Goal: Information Seeking & Learning: Learn about a topic

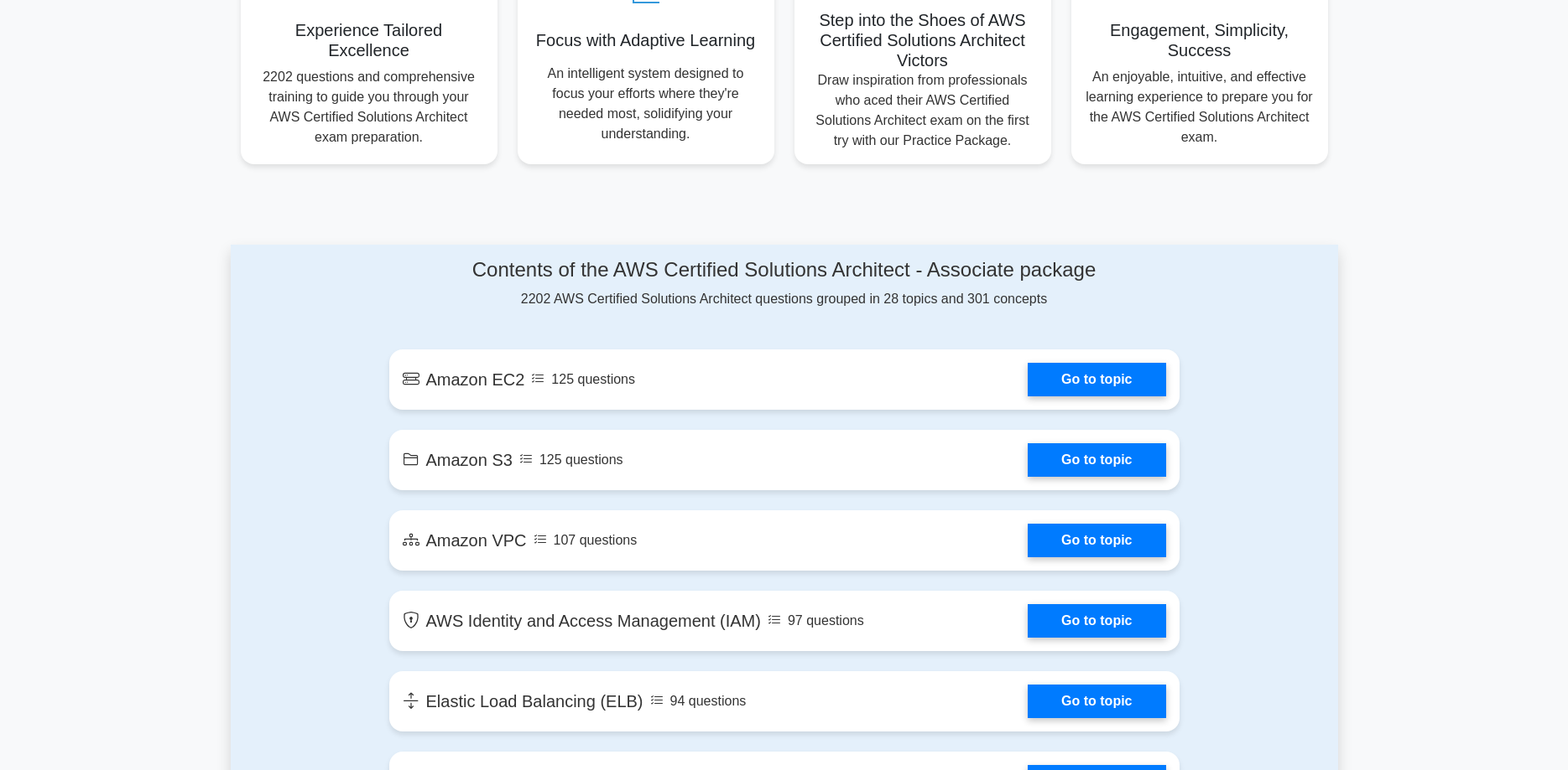
scroll to position [770, 0]
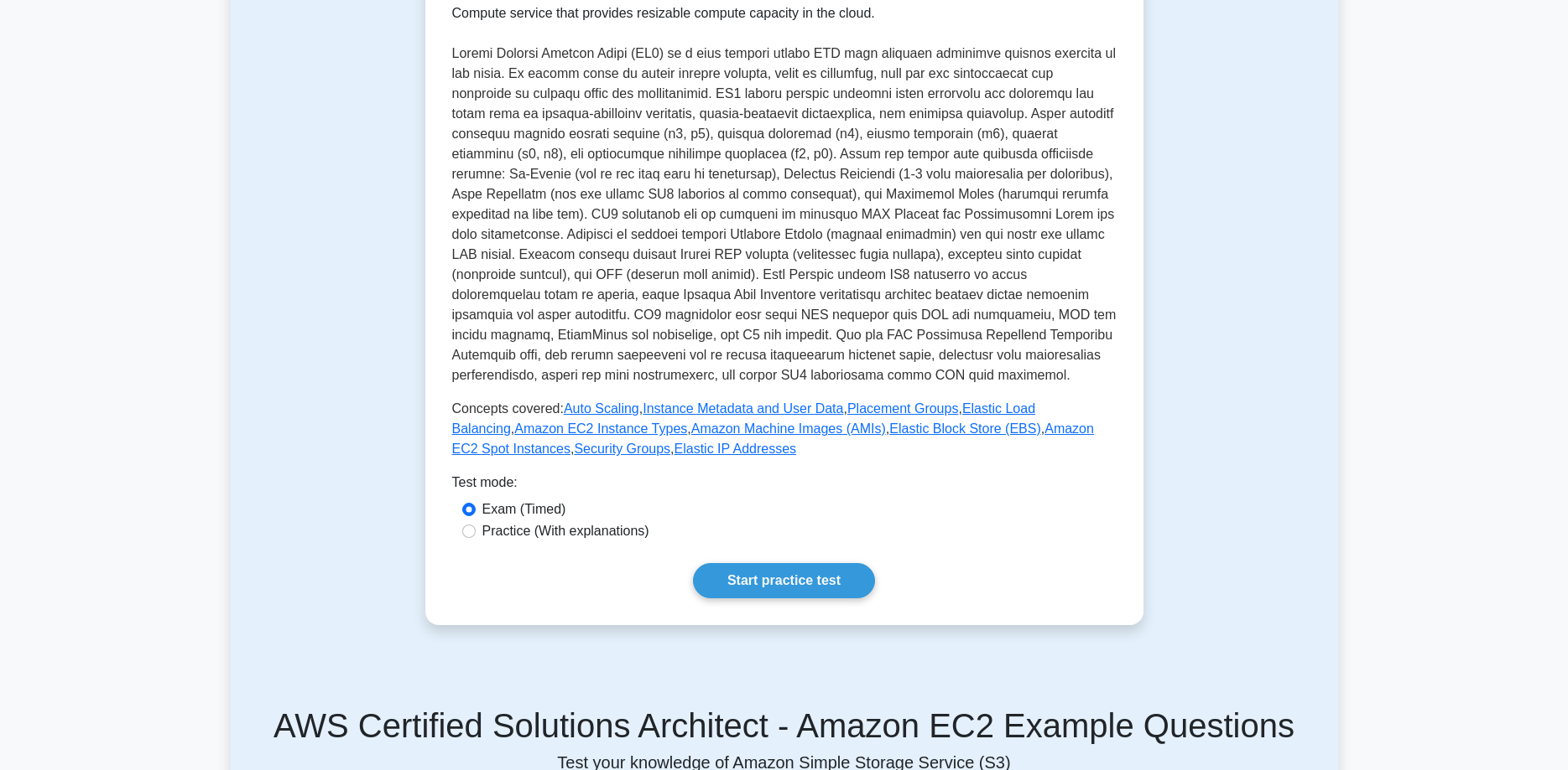
scroll to position [257, 0]
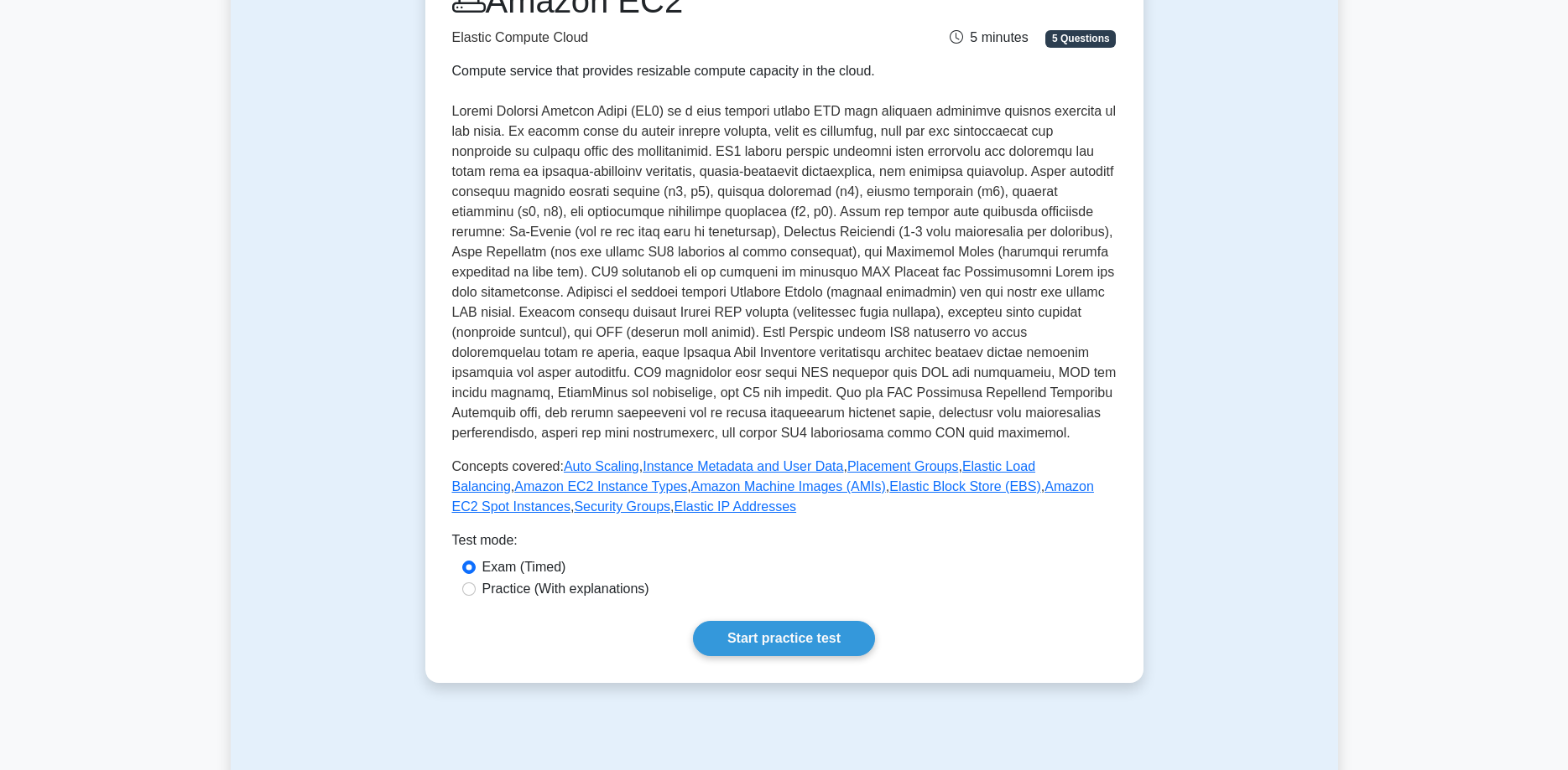
click at [590, 591] on label "Practice (With explanations)" at bounding box center [566, 589] width 167 height 20
click at [476, 591] on input "Practice (With explanations)" at bounding box center [469, 589] width 13 height 13
radio input "true"
click at [840, 638] on link "Start practice test" at bounding box center [784, 639] width 182 height 36
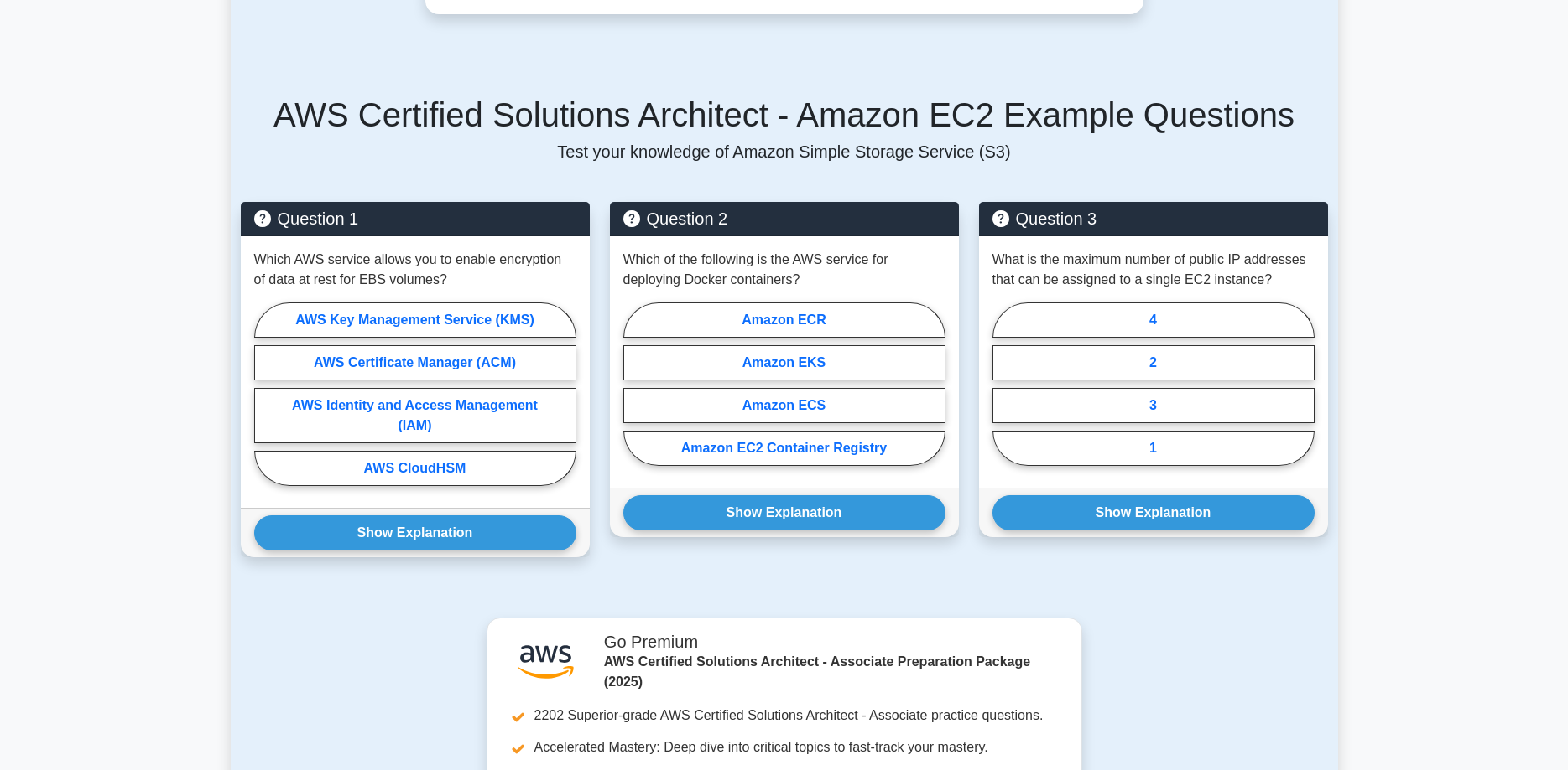
scroll to position [941, 0]
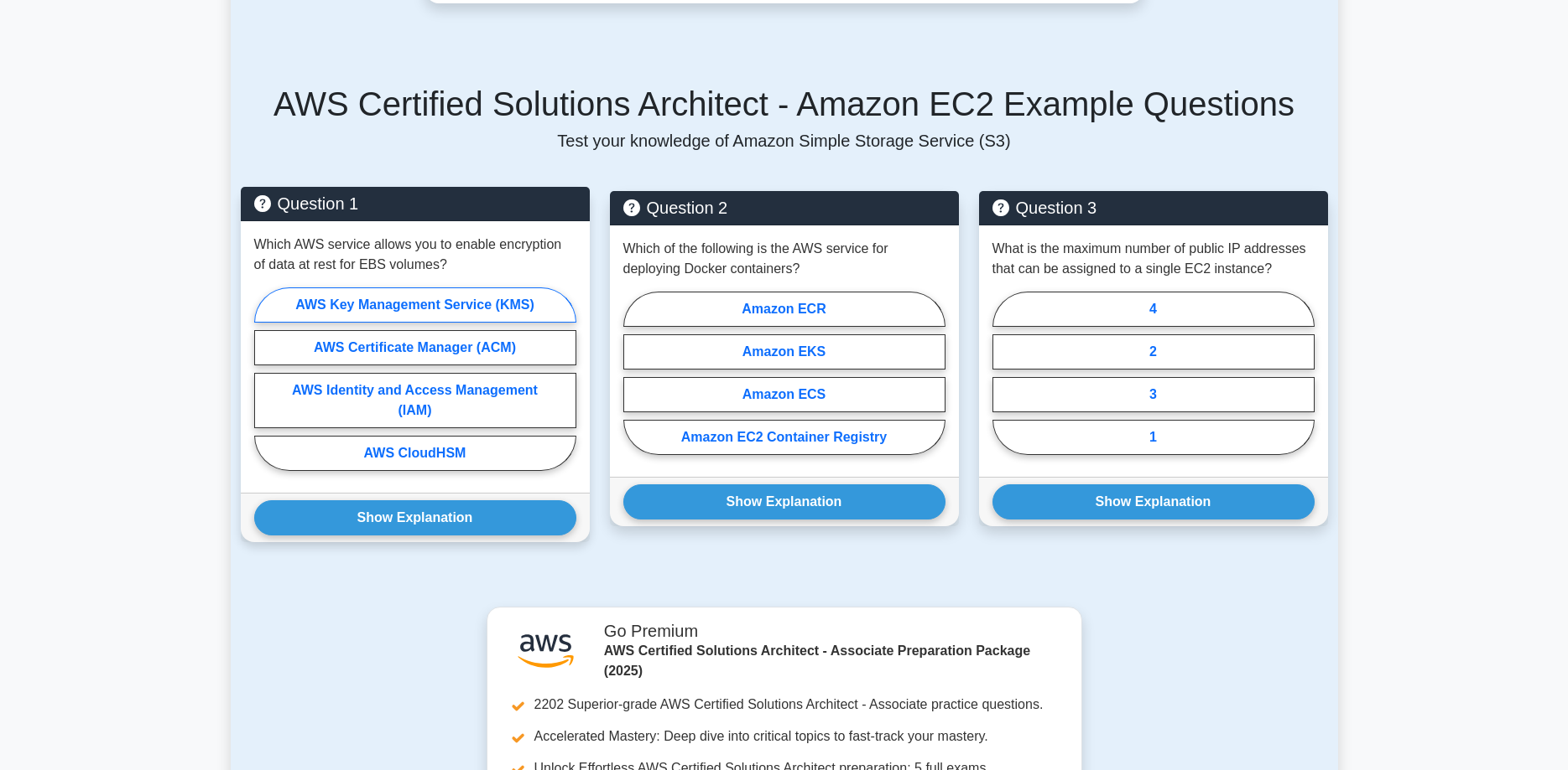
click at [471, 303] on label "AWS Key Management Service (KMS)" at bounding box center [415, 306] width 322 height 36
click at [265, 379] on input "AWS Key Management Service (KMS)" at bounding box center [260, 385] width 11 height 11
radio input "true"
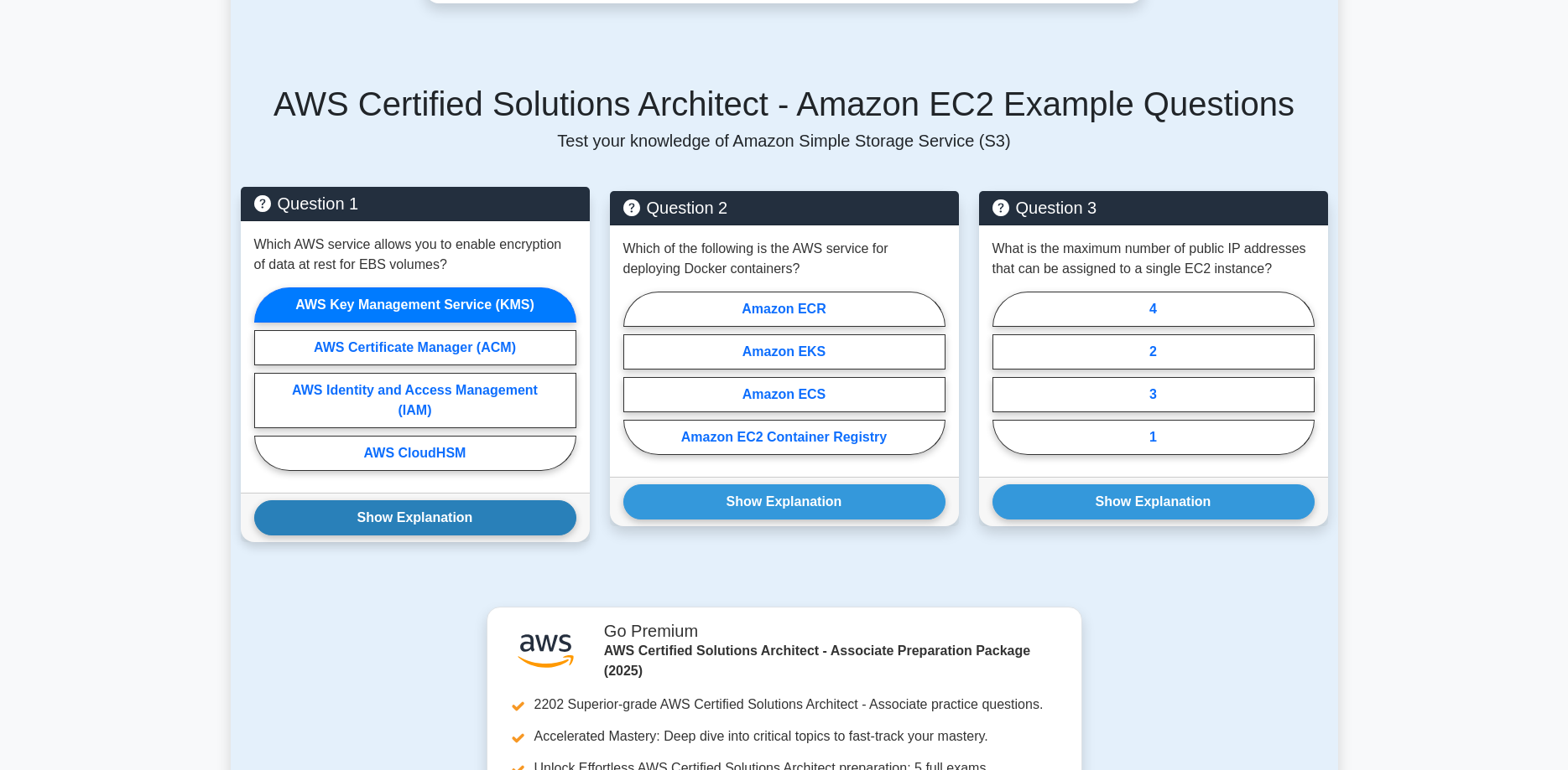
click at [467, 524] on button "Show Explanation" at bounding box center [415, 519] width 322 height 36
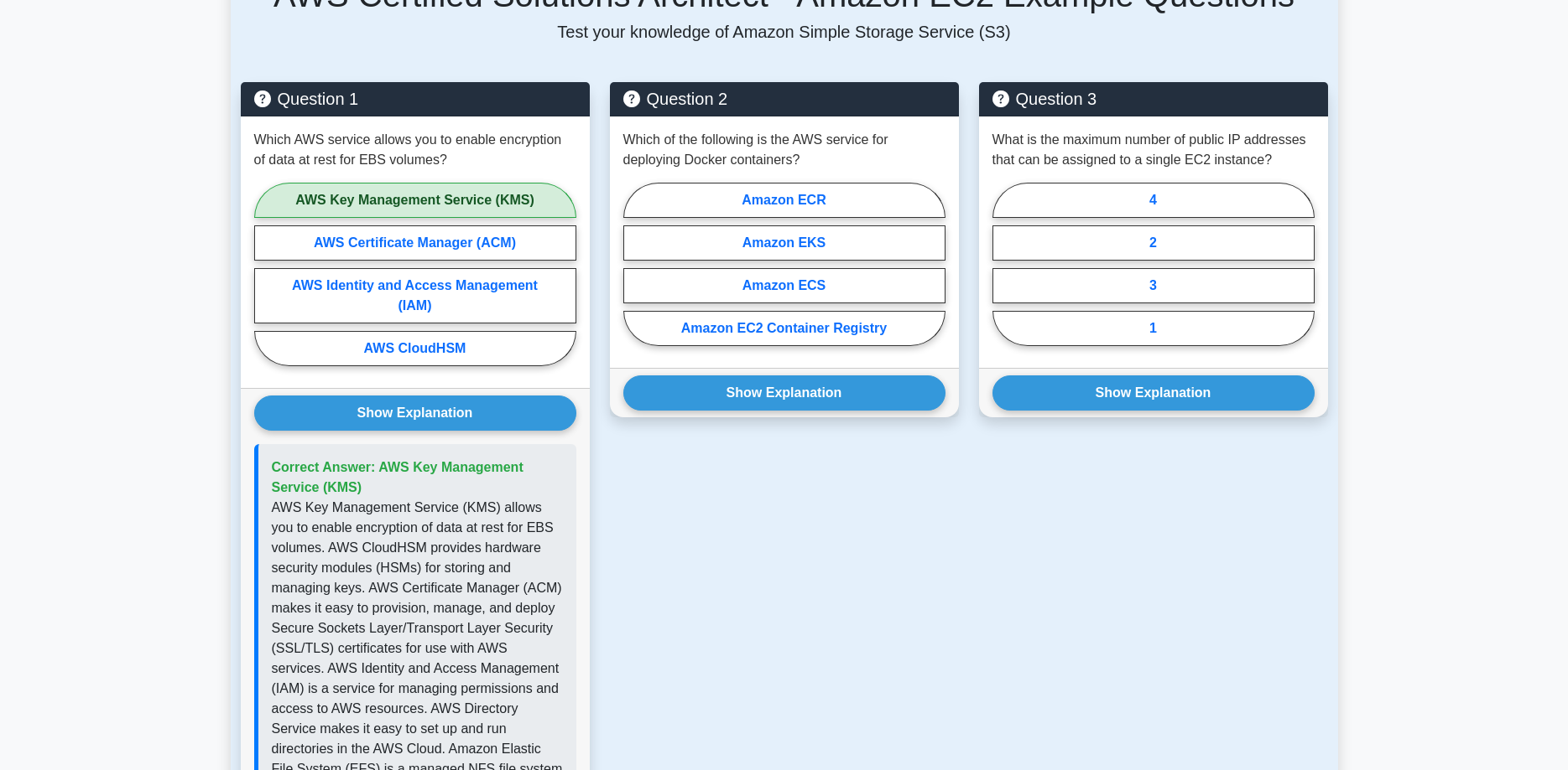
scroll to position [1111, 0]
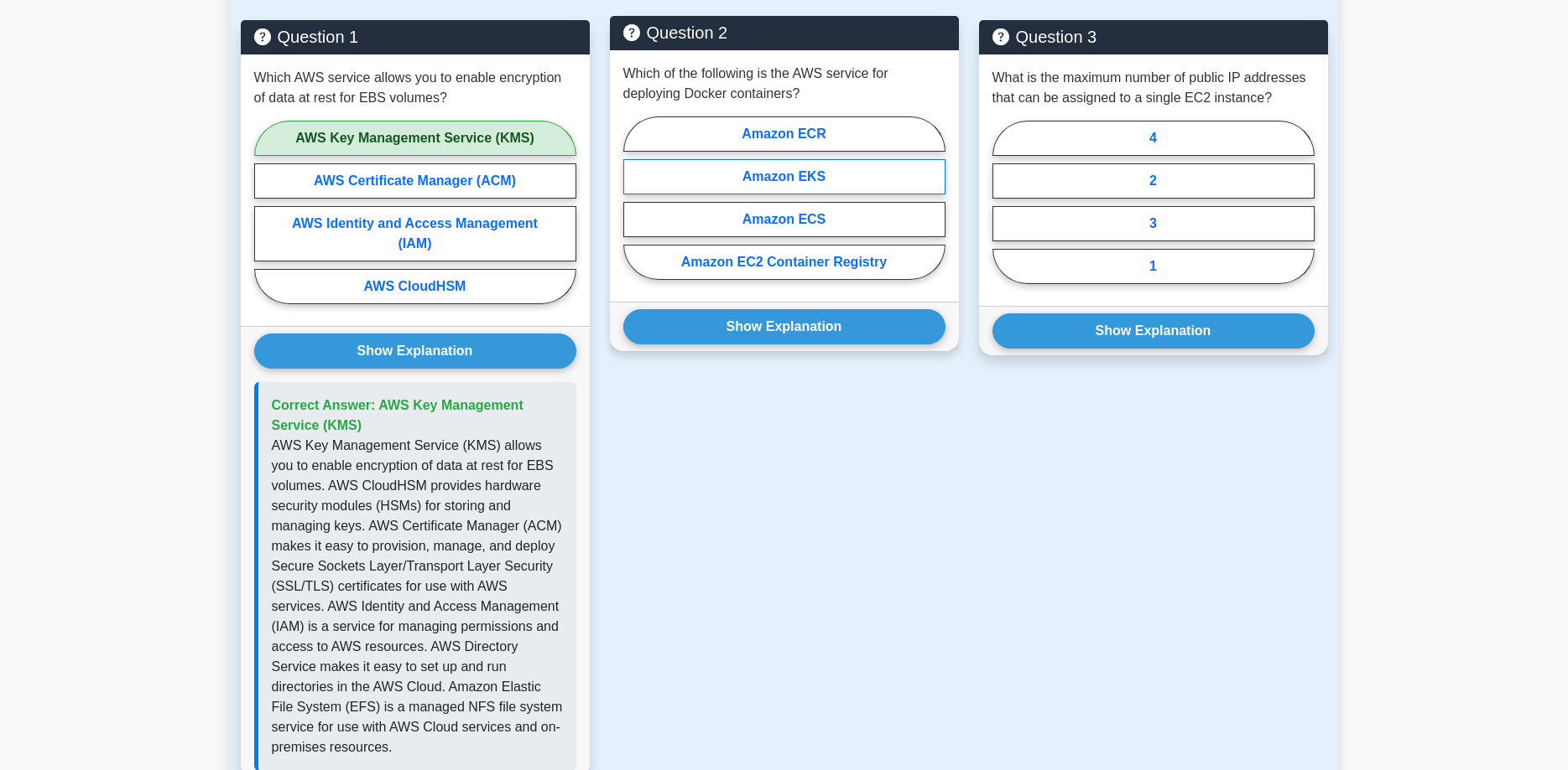
click at [893, 179] on label "Amazon EKS" at bounding box center [784, 177] width 322 height 36
click at [634, 198] on input "Amazon EKS" at bounding box center [629, 204] width 11 height 11
radio input "true"
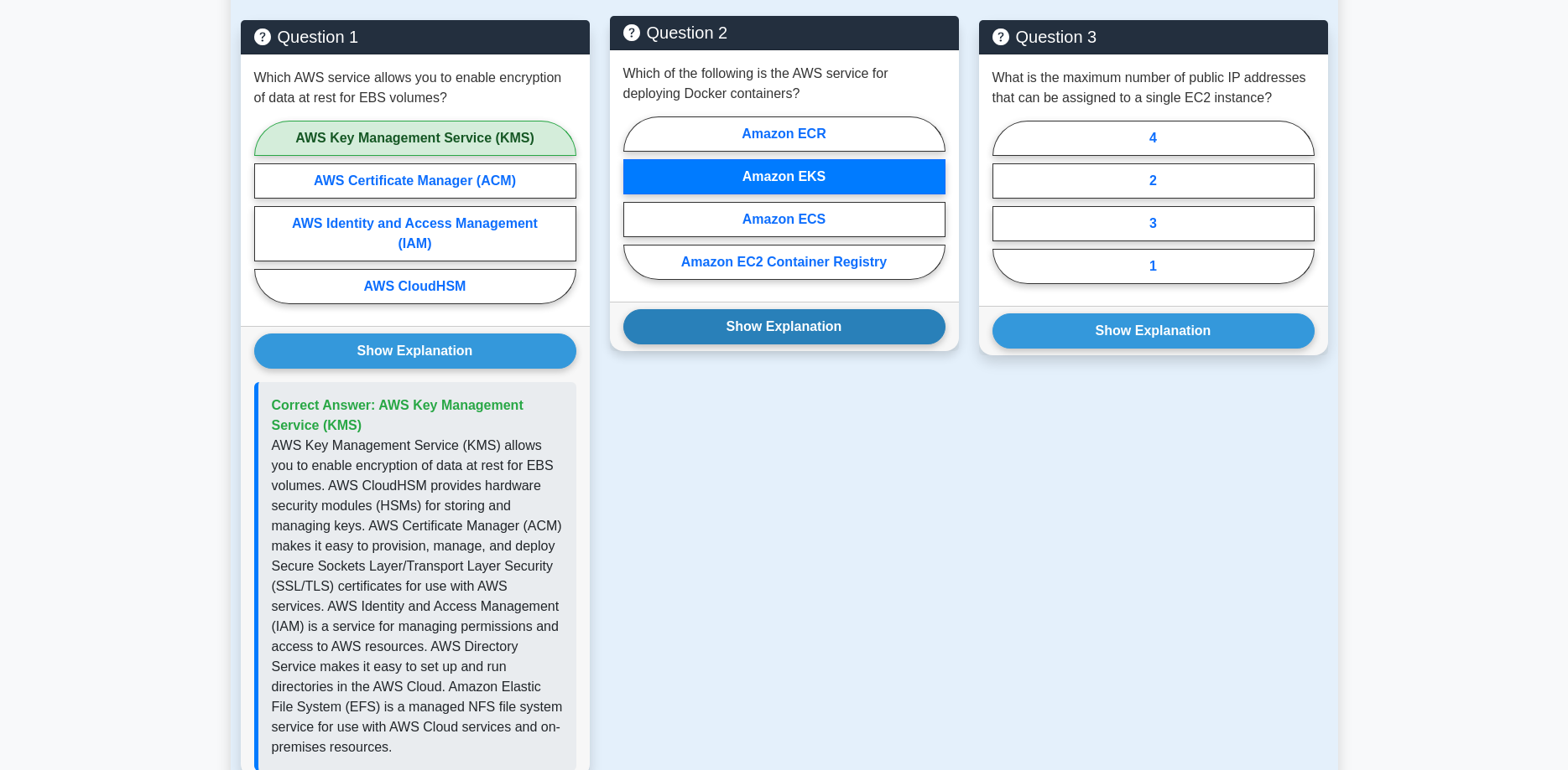
click at [818, 326] on button "Show Explanation" at bounding box center [784, 327] width 322 height 36
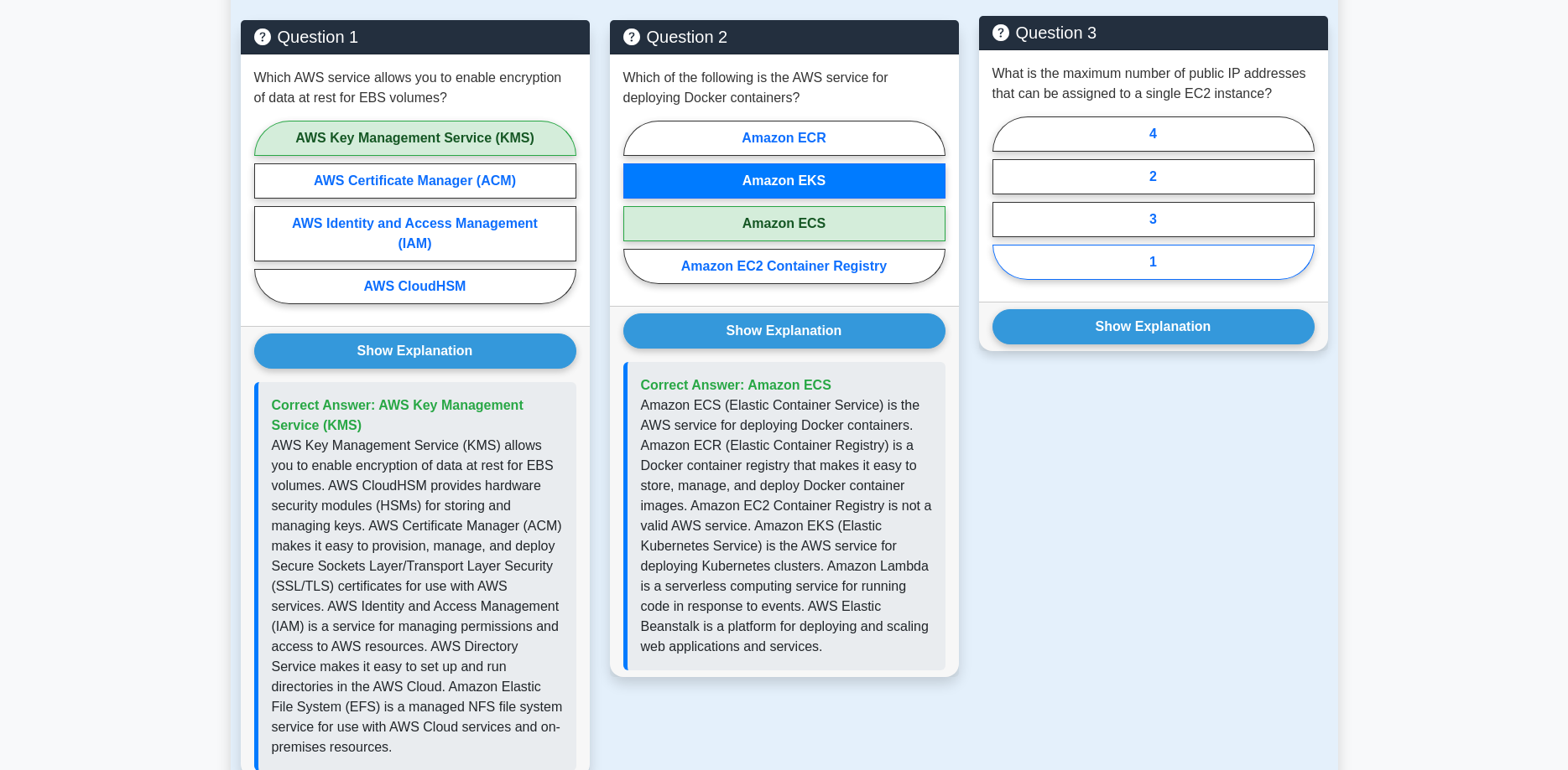
click at [1225, 264] on label "1" at bounding box center [1152, 263] width 322 height 36
click at [1003, 209] on input "1" at bounding box center [997, 204] width 11 height 11
radio input "true"
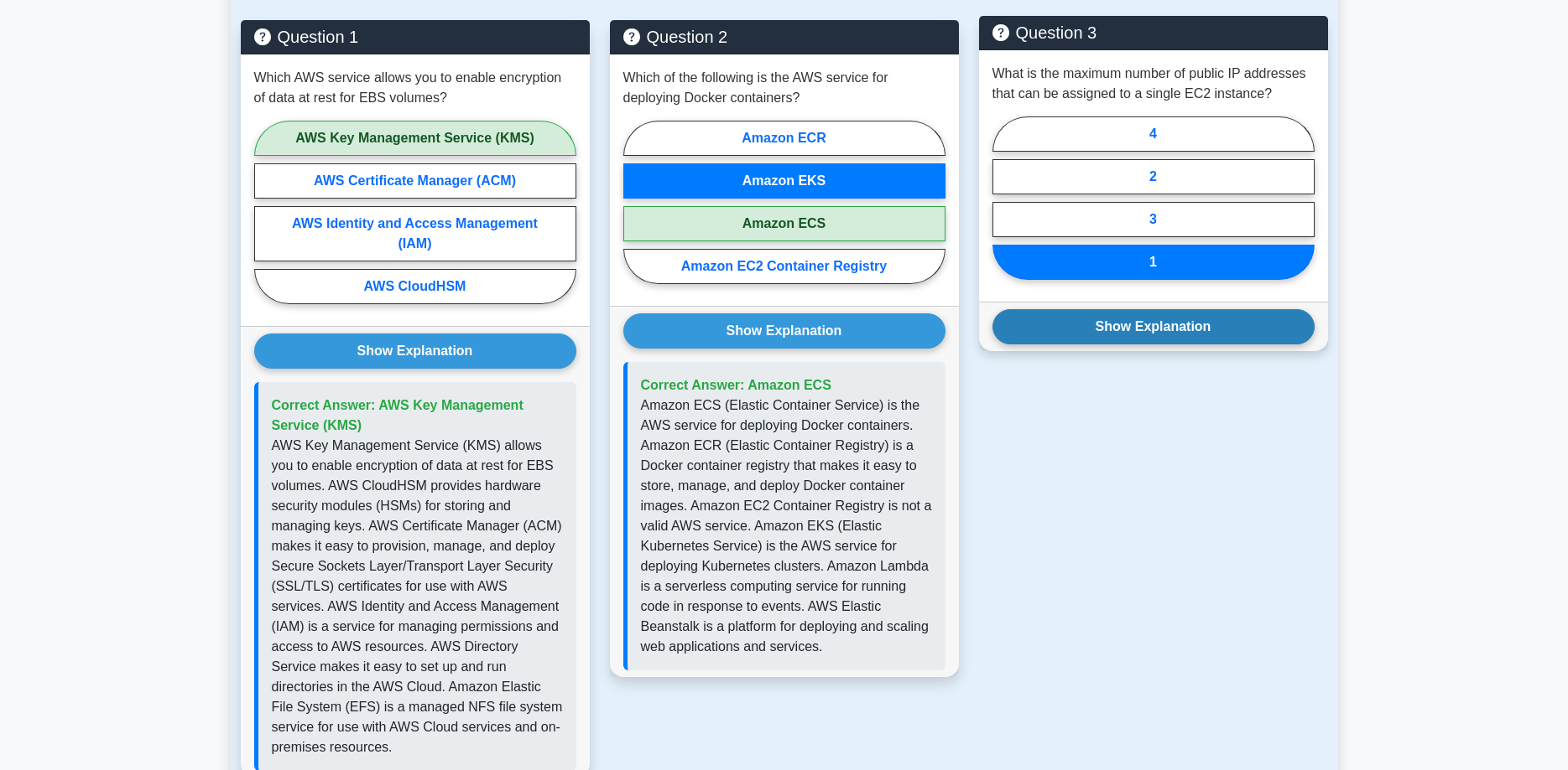
click at [1240, 328] on button "Show Explanation" at bounding box center [1152, 327] width 322 height 36
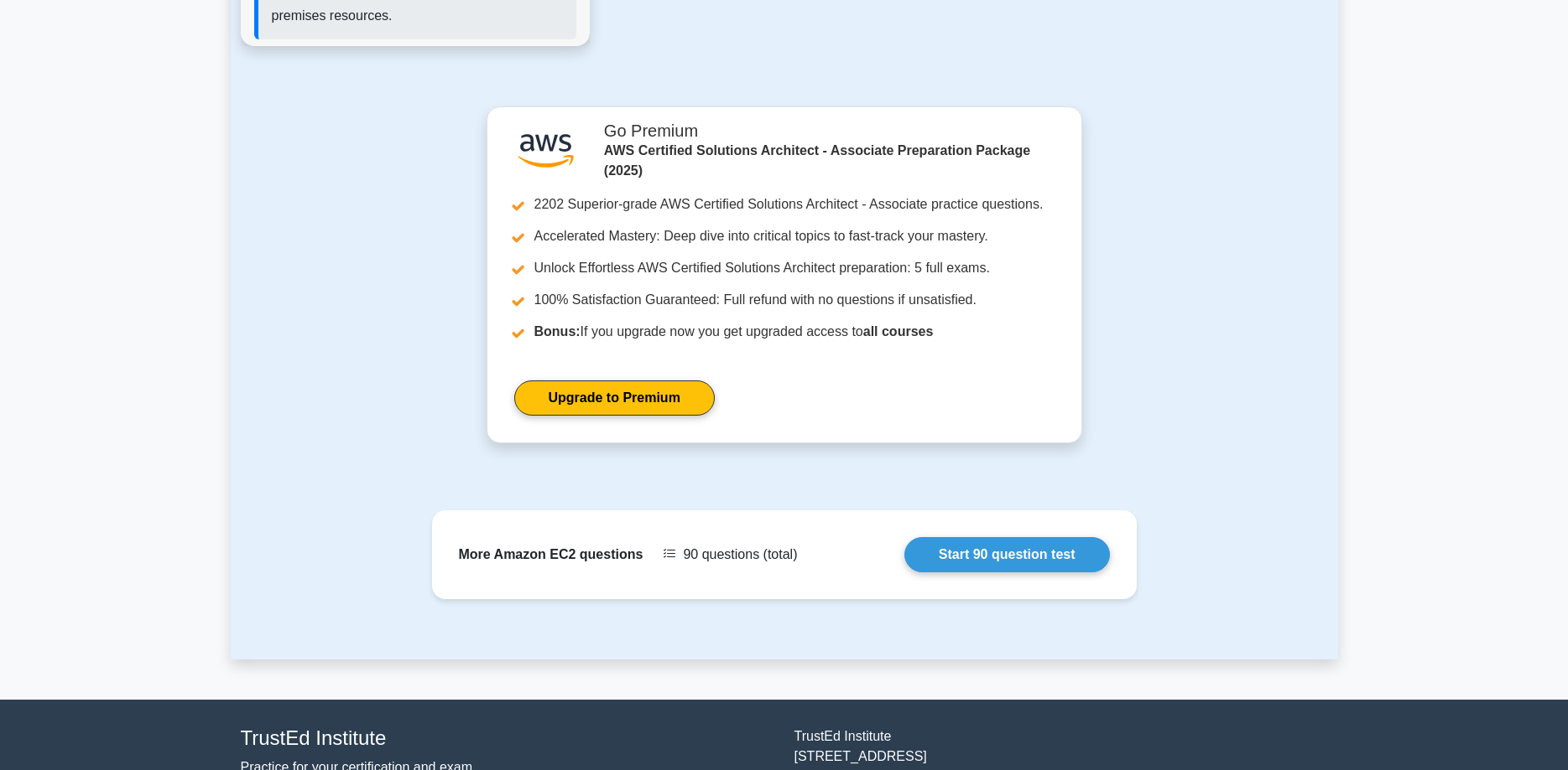
scroll to position [1939, 0]
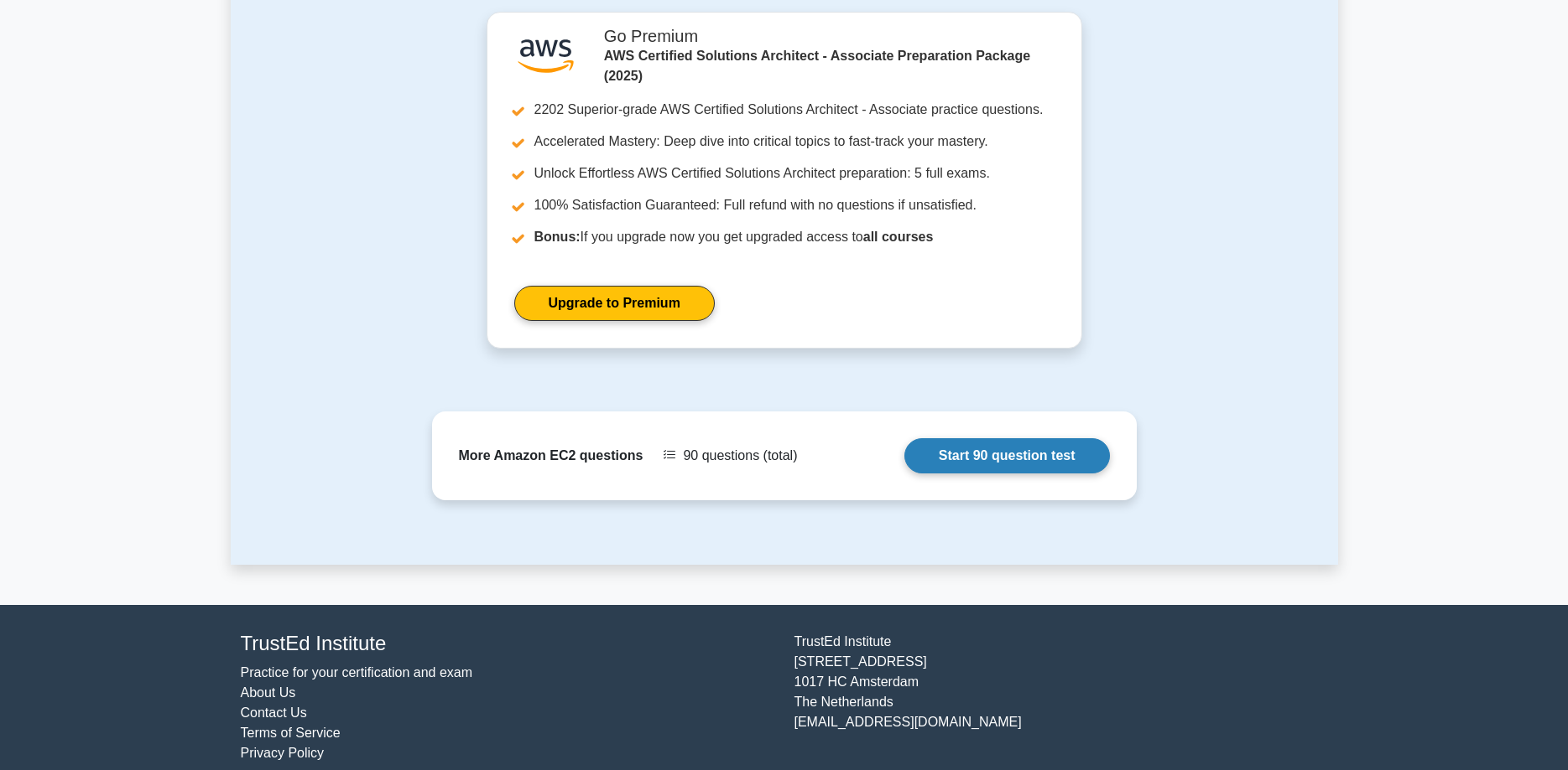
click at [1025, 439] on link "Start 90 question test" at bounding box center [1007, 457] width 206 height 36
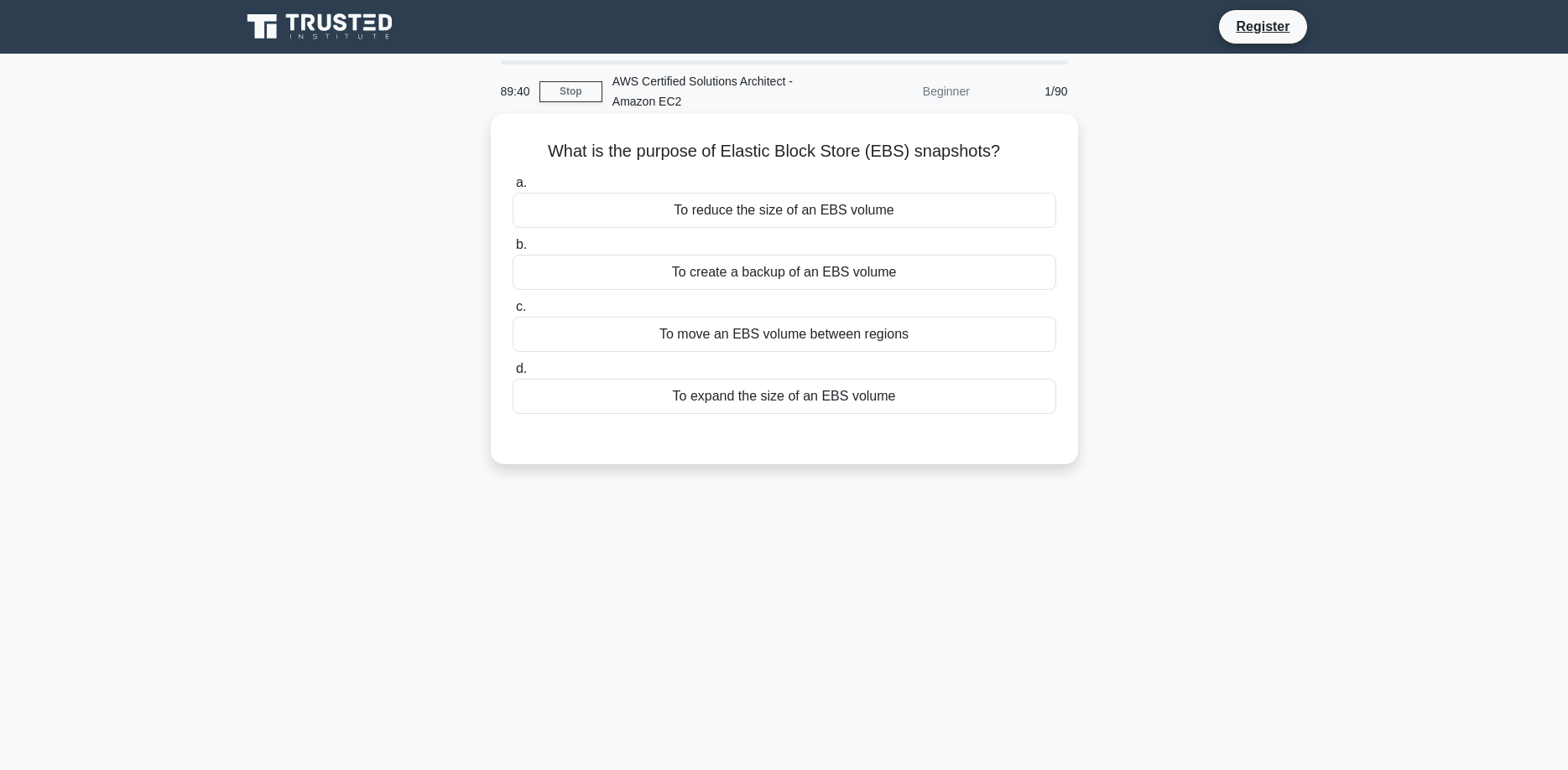
click at [969, 270] on div "To create a backup of an EBS volume" at bounding box center [784, 273] width 543 height 36
click at [512, 250] on input "b. To create a backup of an EBS volume" at bounding box center [512, 246] width 0 height 11
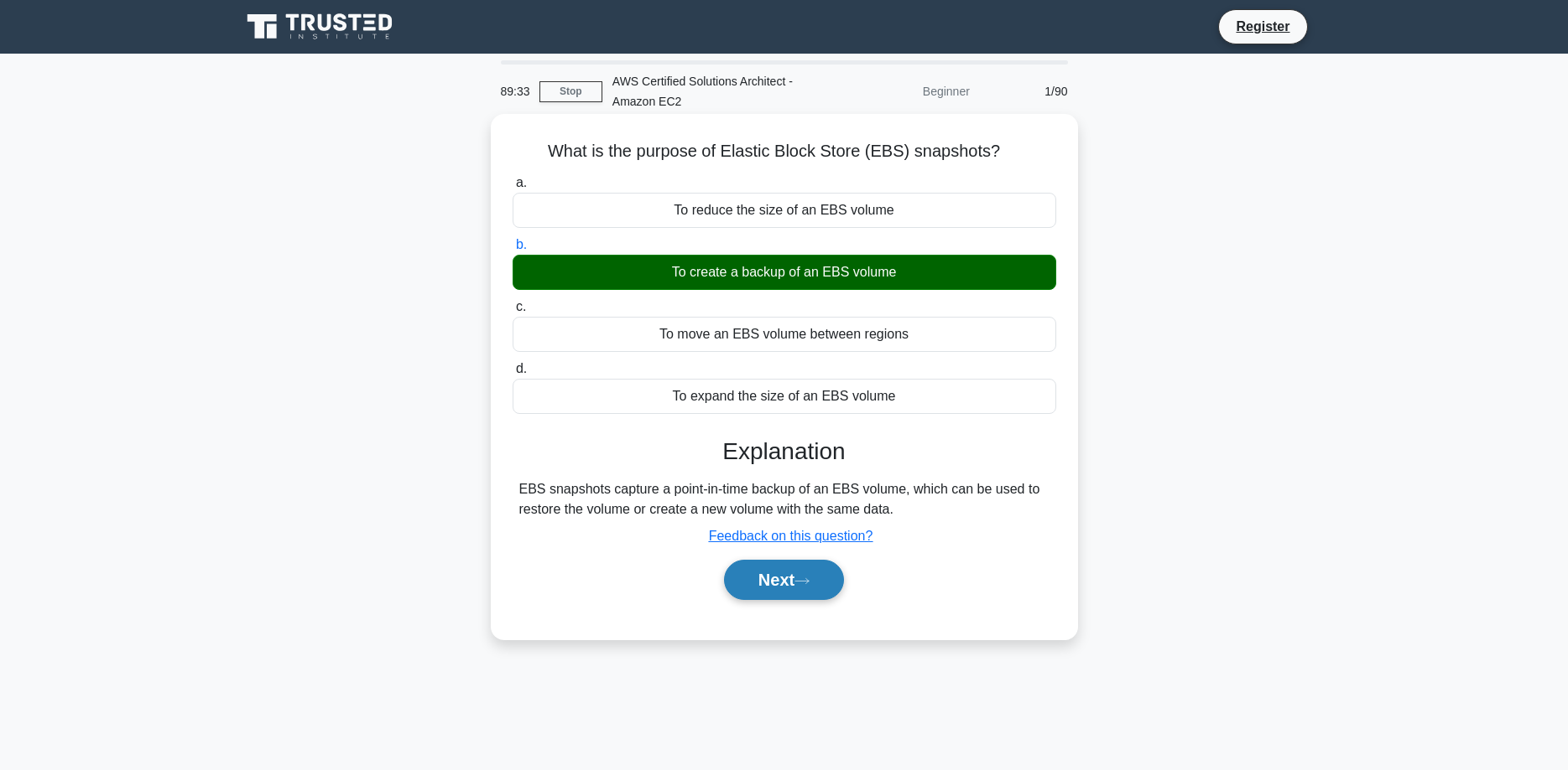
click at [788, 573] on button "Next" at bounding box center [784, 580] width 120 height 40
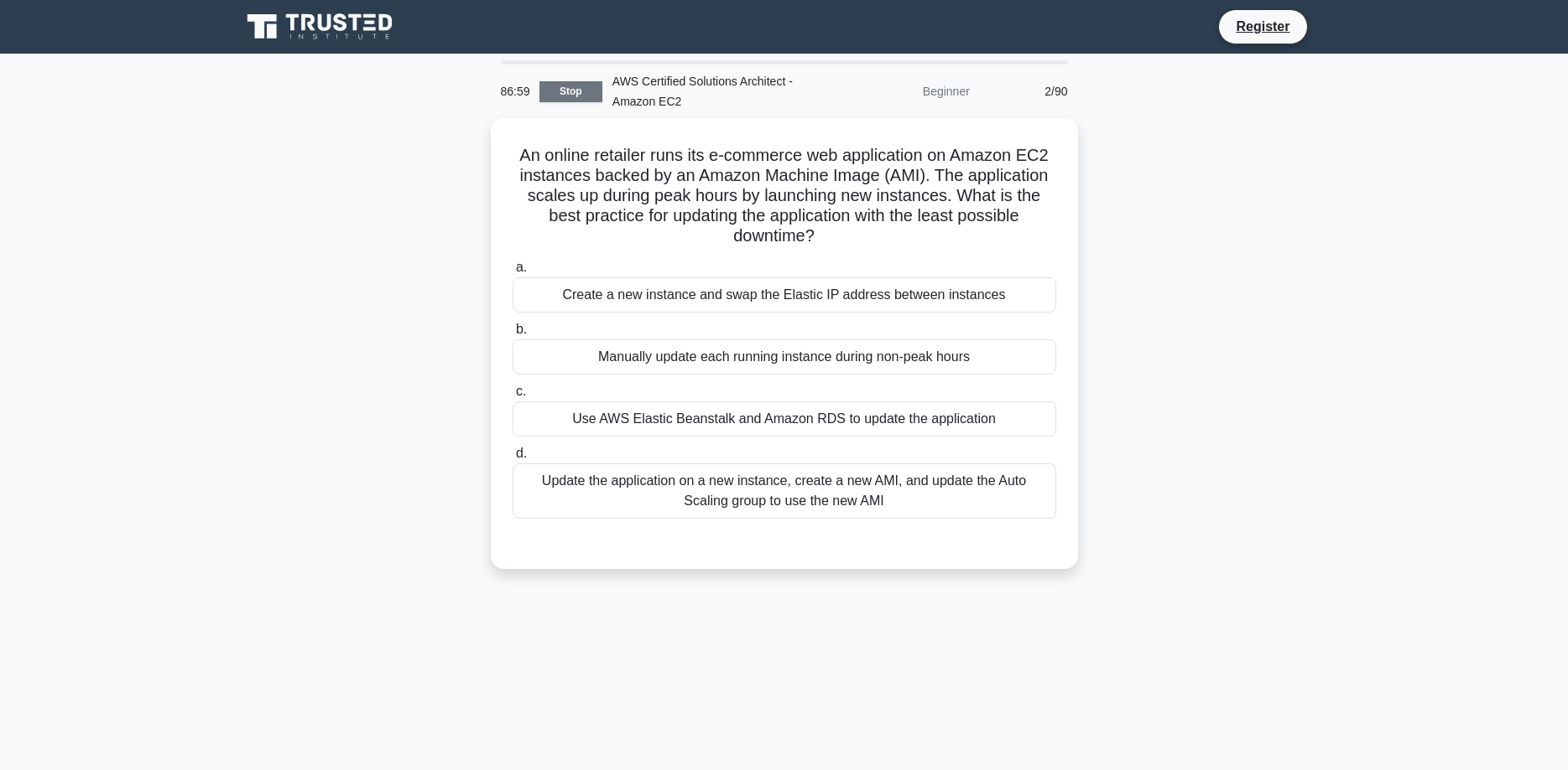
click at [570, 88] on link "Stop" at bounding box center [571, 92] width 63 height 21
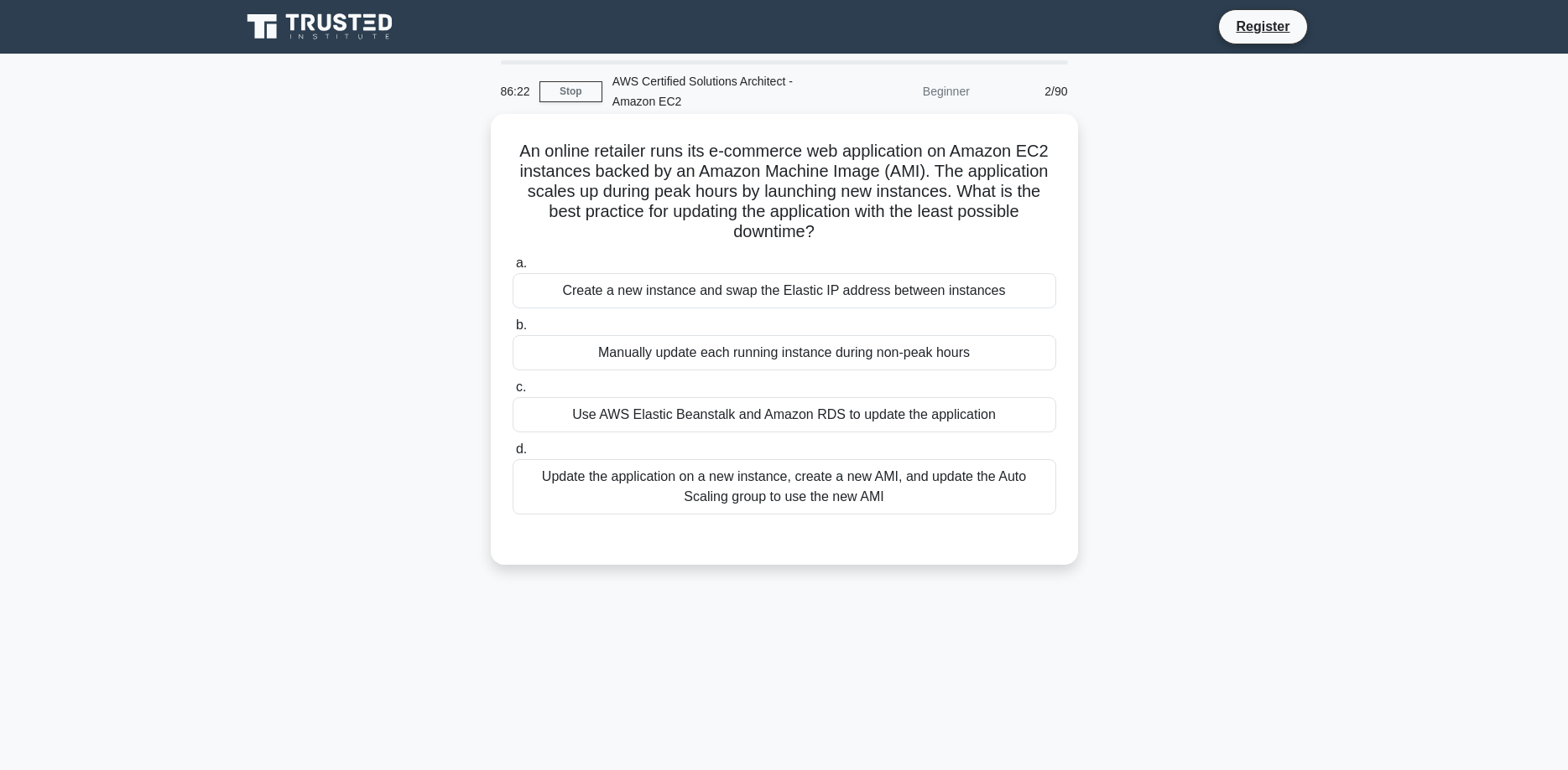
click at [729, 414] on div "Use AWS Elastic Beanstalk and Amazon RDS to update the application" at bounding box center [784, 415] width 543 height 36
click at [731, 416] on div "Use AWS Elastic Beanstalk and Amazon RDS to update the application" at bounding box center [784, 415] width 543 height 36
click at [512, 393] on input "c. Use AWS Elastic Beanstalk and Amazon RDS to update the application" at bounding box center [512, 388] width 0 height 11
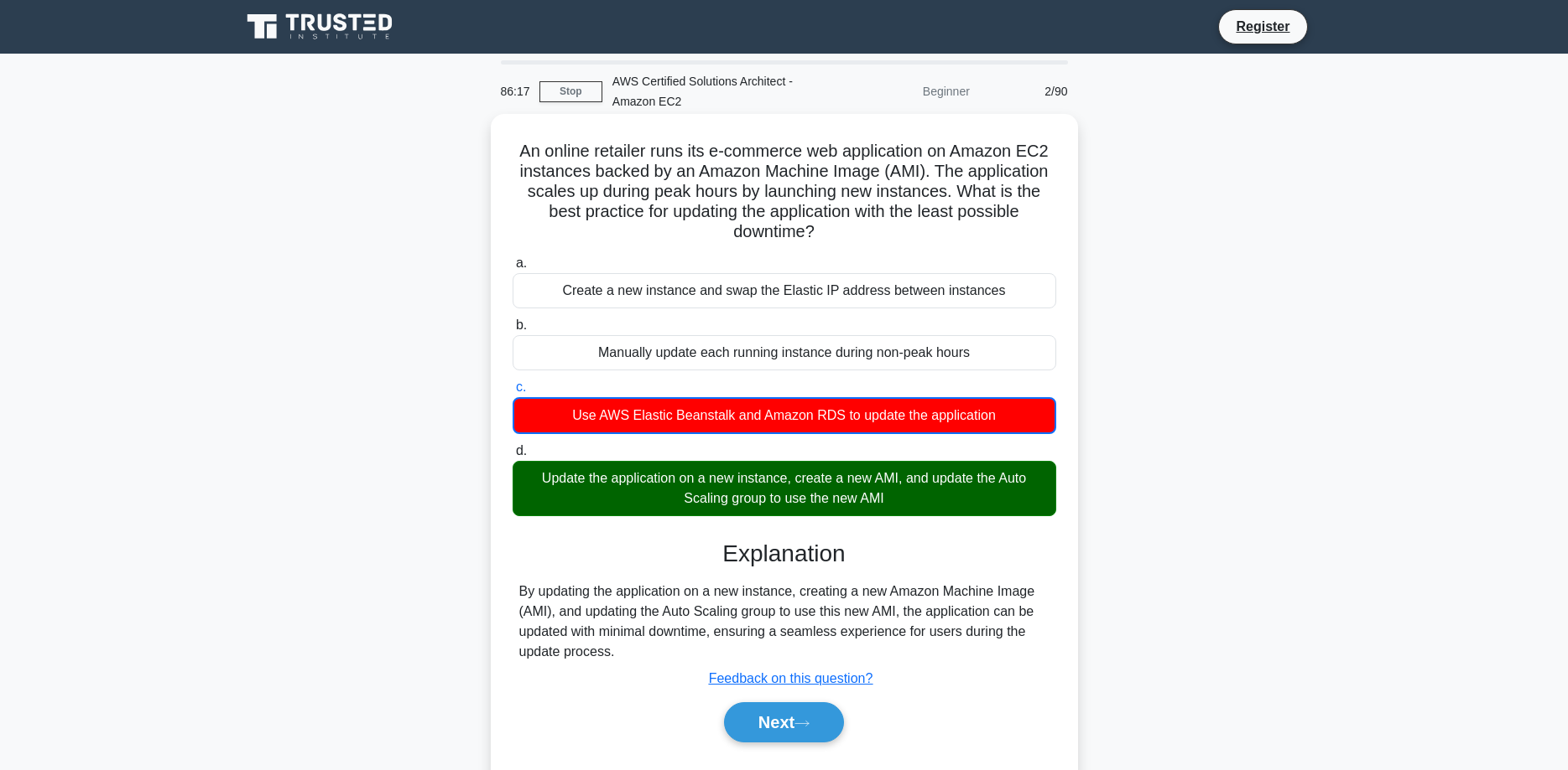
click at [966, 489] on div "Update the application on a new instance, create a new AMI, and update the Auto…" at bounding box center [784, 489] width 543 height 55
click at [512, 457] on input "d. Update the application on a new instance, create a new AMI, and update the A…" at bounding box center [512, 452] width 0 height 11
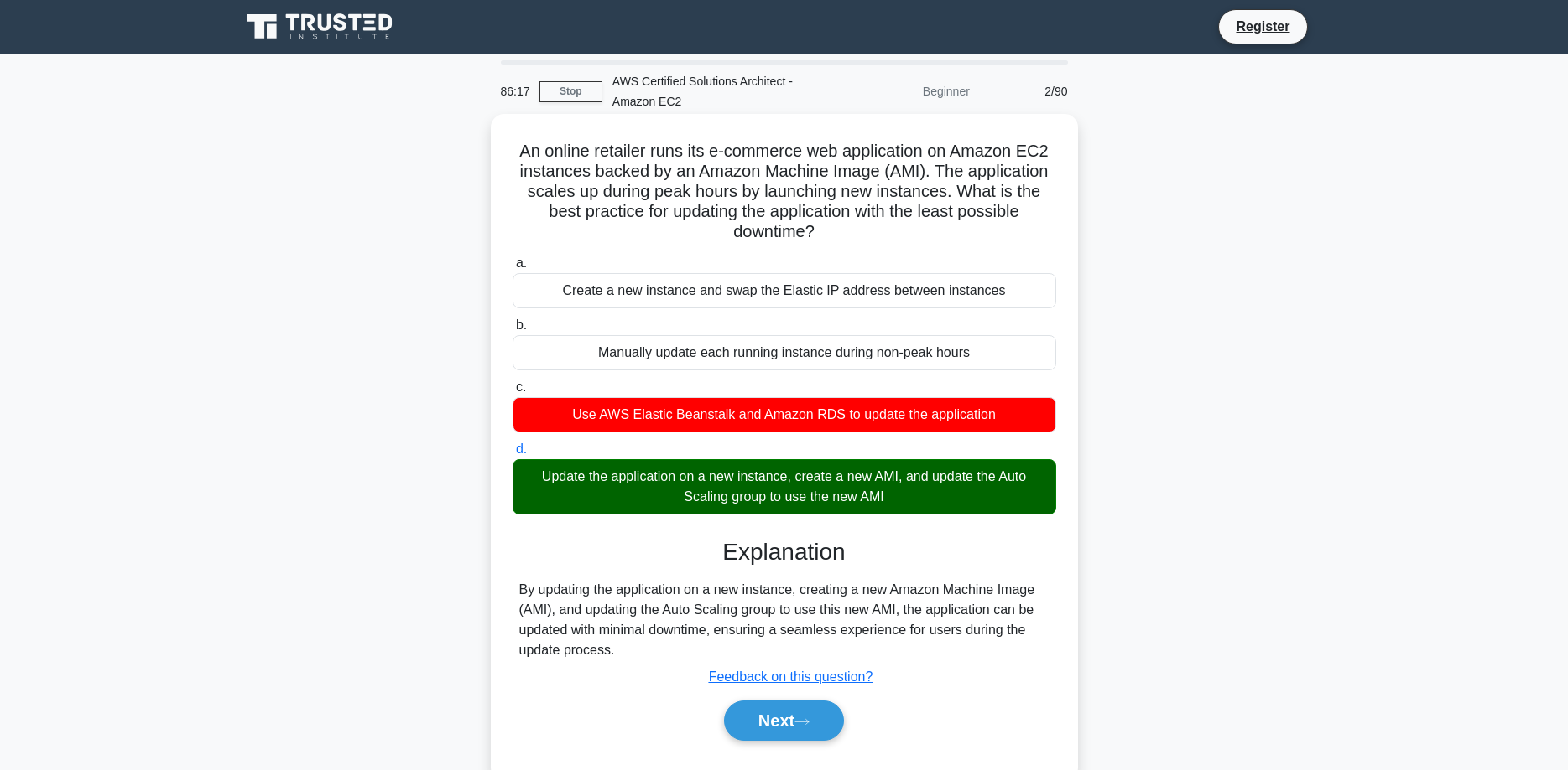
scroll to position [135, 0]
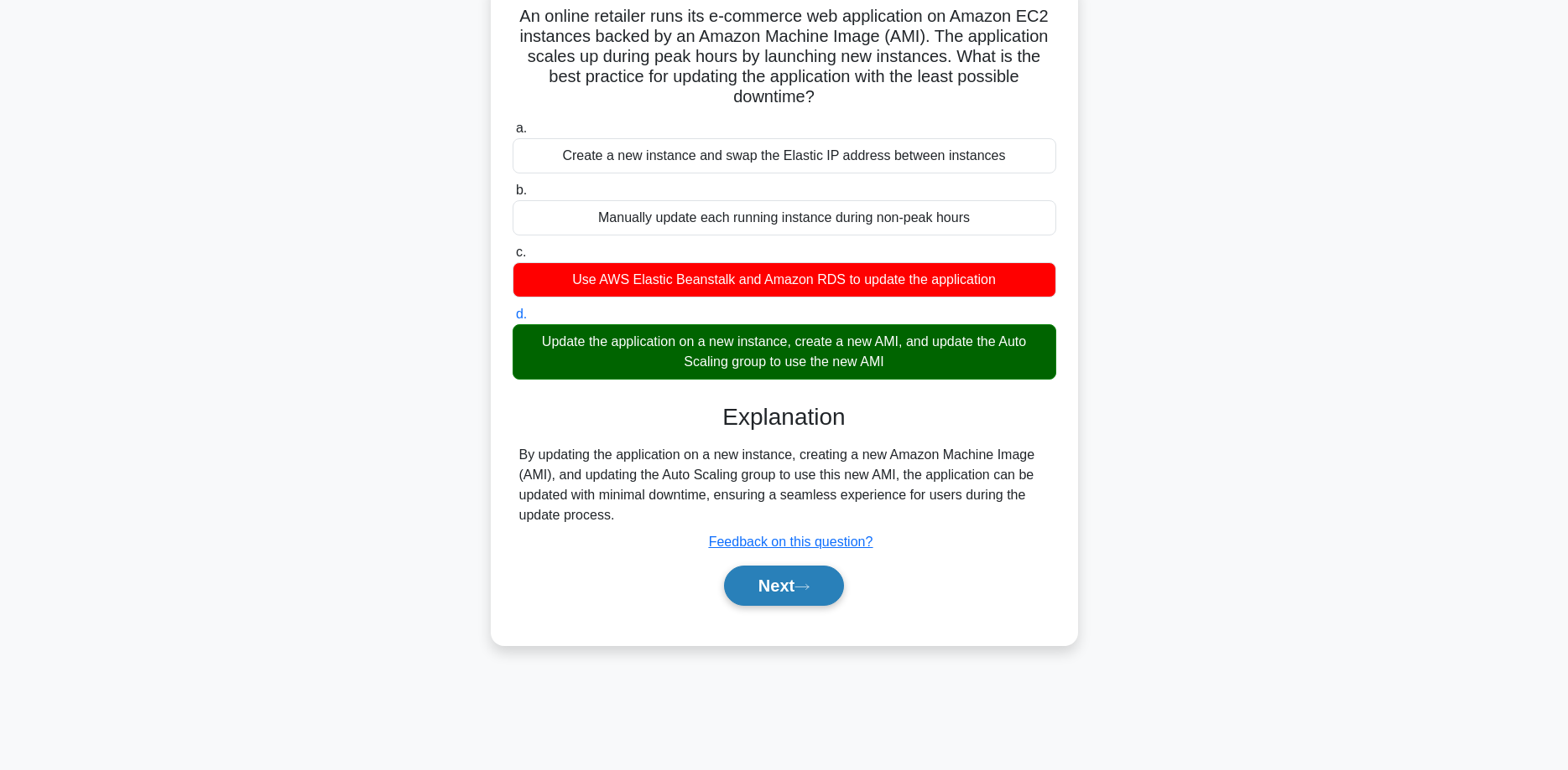
click at [816, 583] on button "Next" at bounding box center [784, 585] width 120 height 40
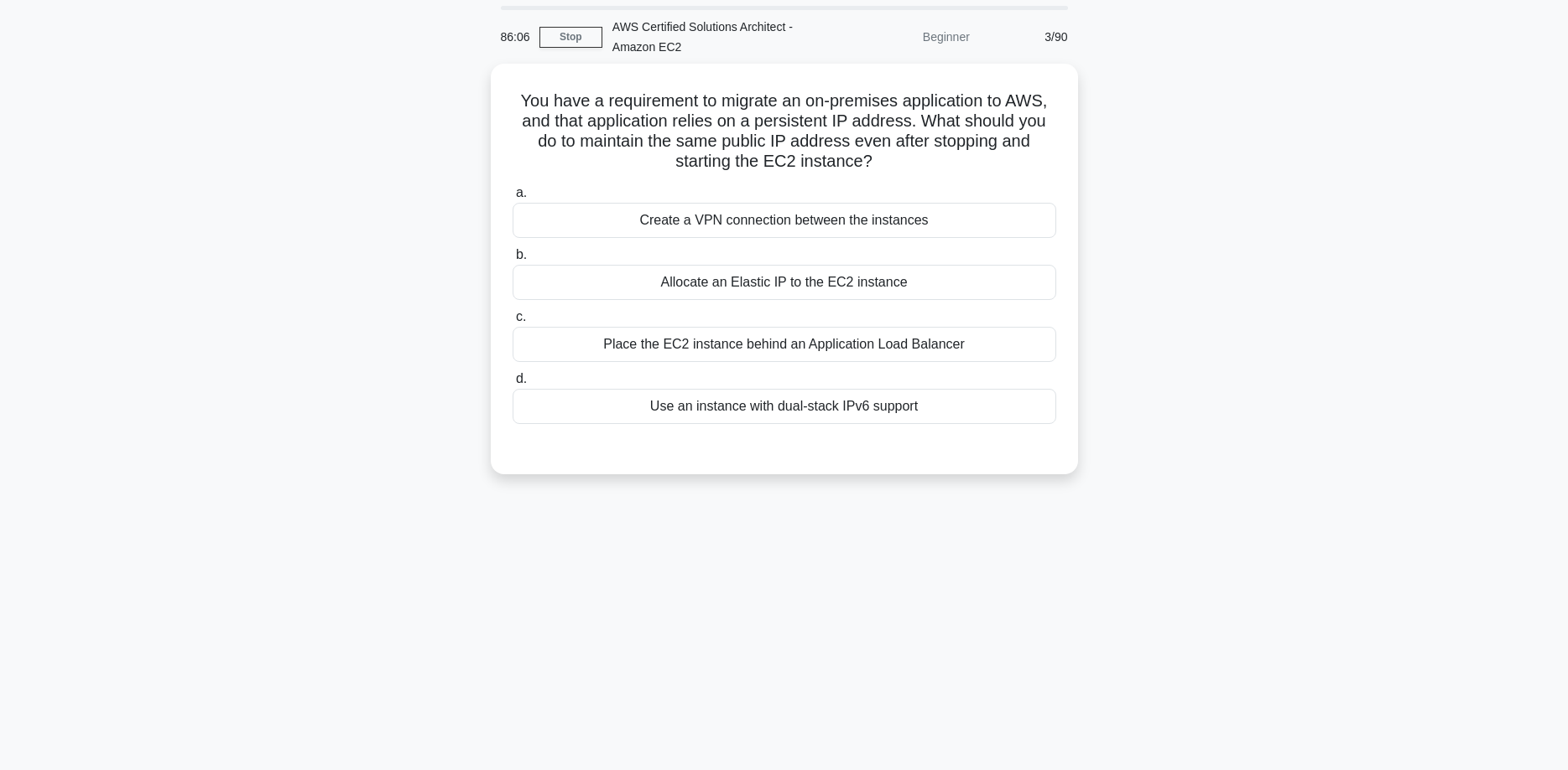
scroll to position [0, 0]
